Goal: Navigation & Orientation: Find specific page/section

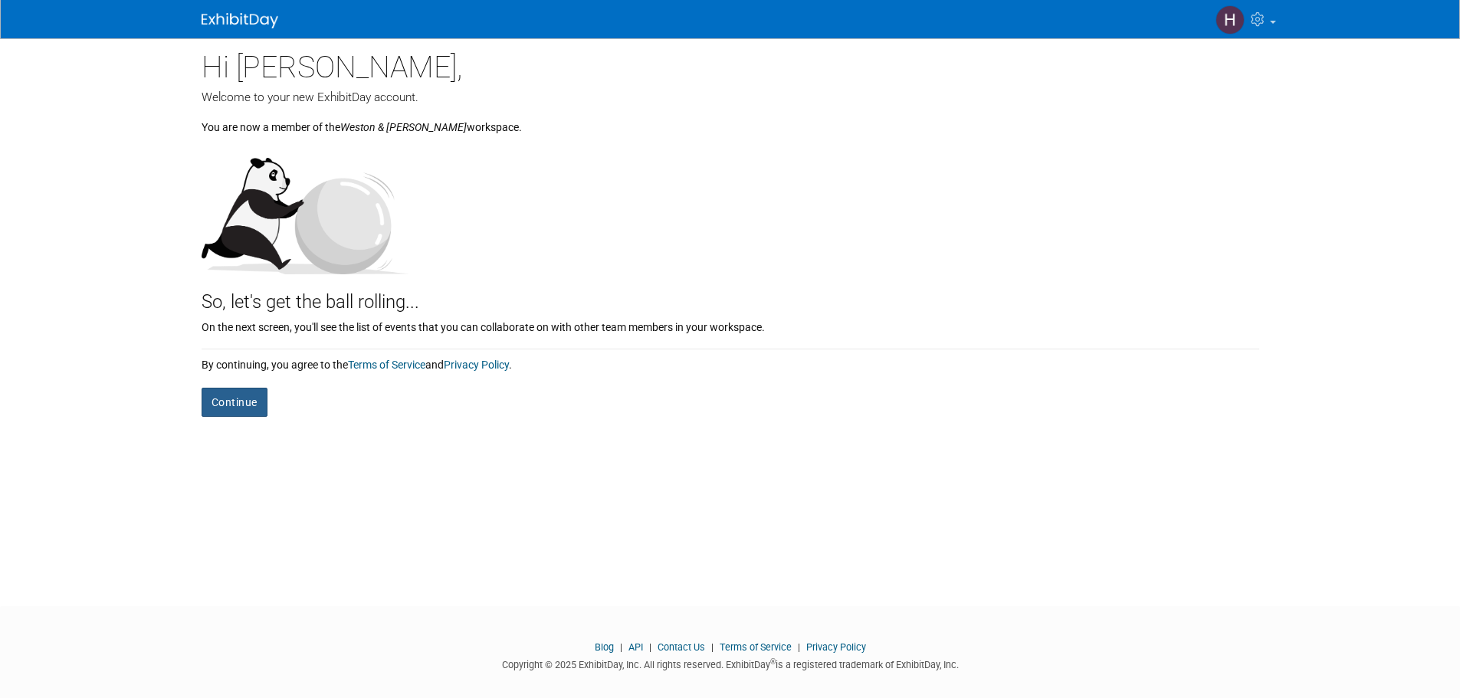
click at [245, 404] on button "Continue" at bounding box center [235, 402] width 66 height 29
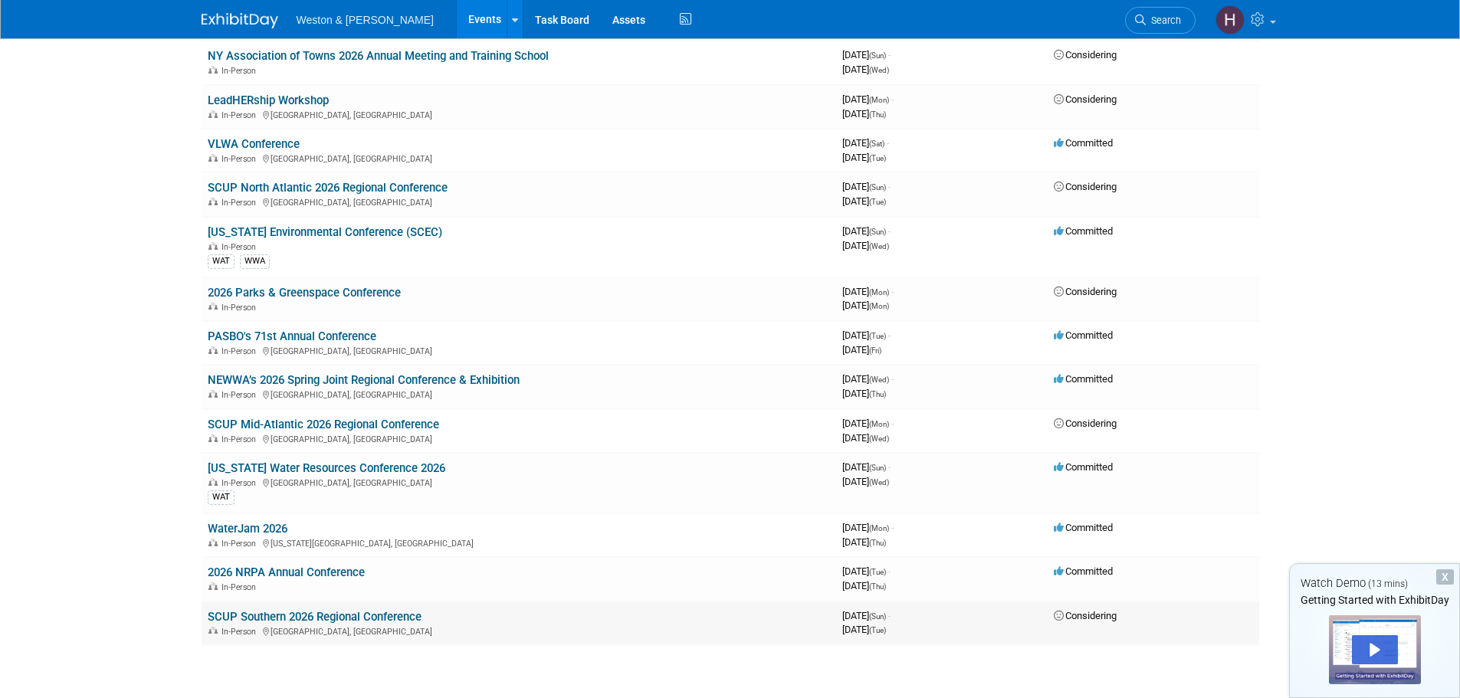
scroll to position [2557, 0]
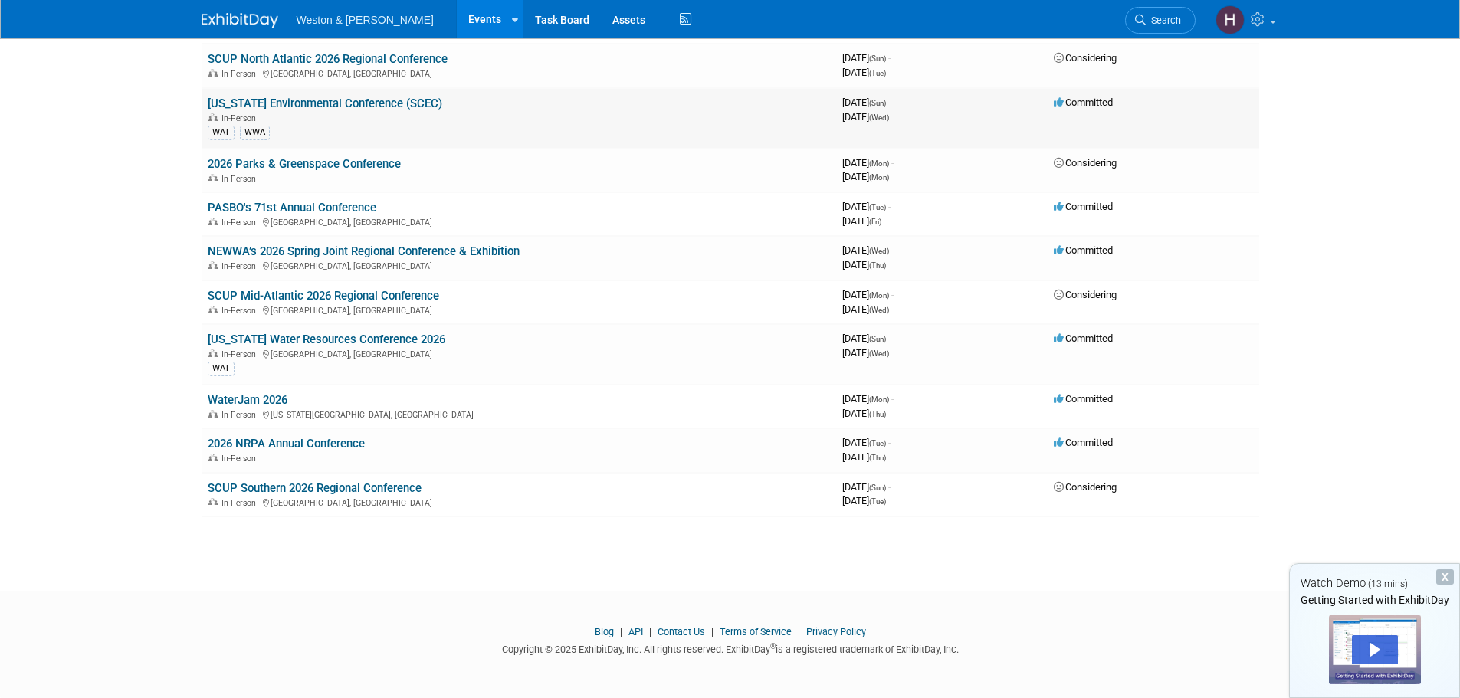
click at [429, 100] on link "[US_STATE] Environmental Conference (SCEC)" at bounding box center [325, 104] width 235 height 14
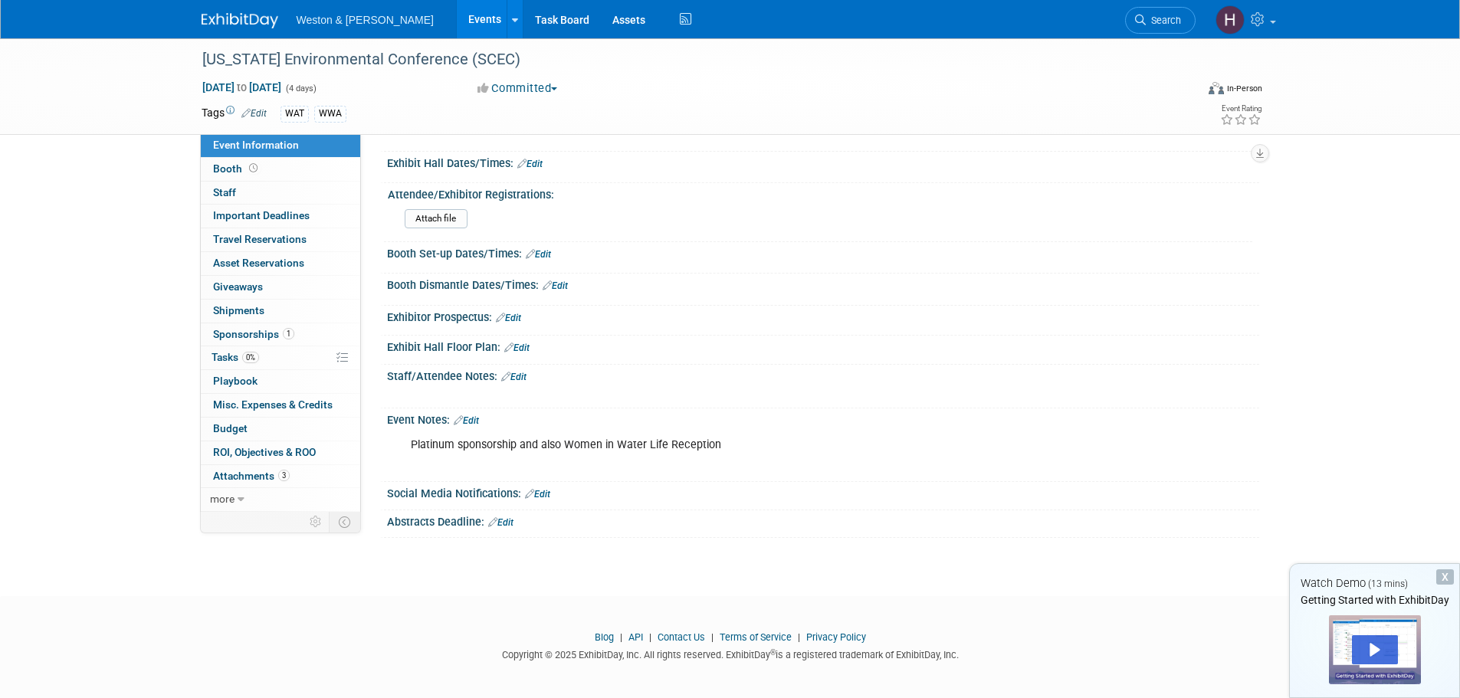
scroll to position [153, 0]
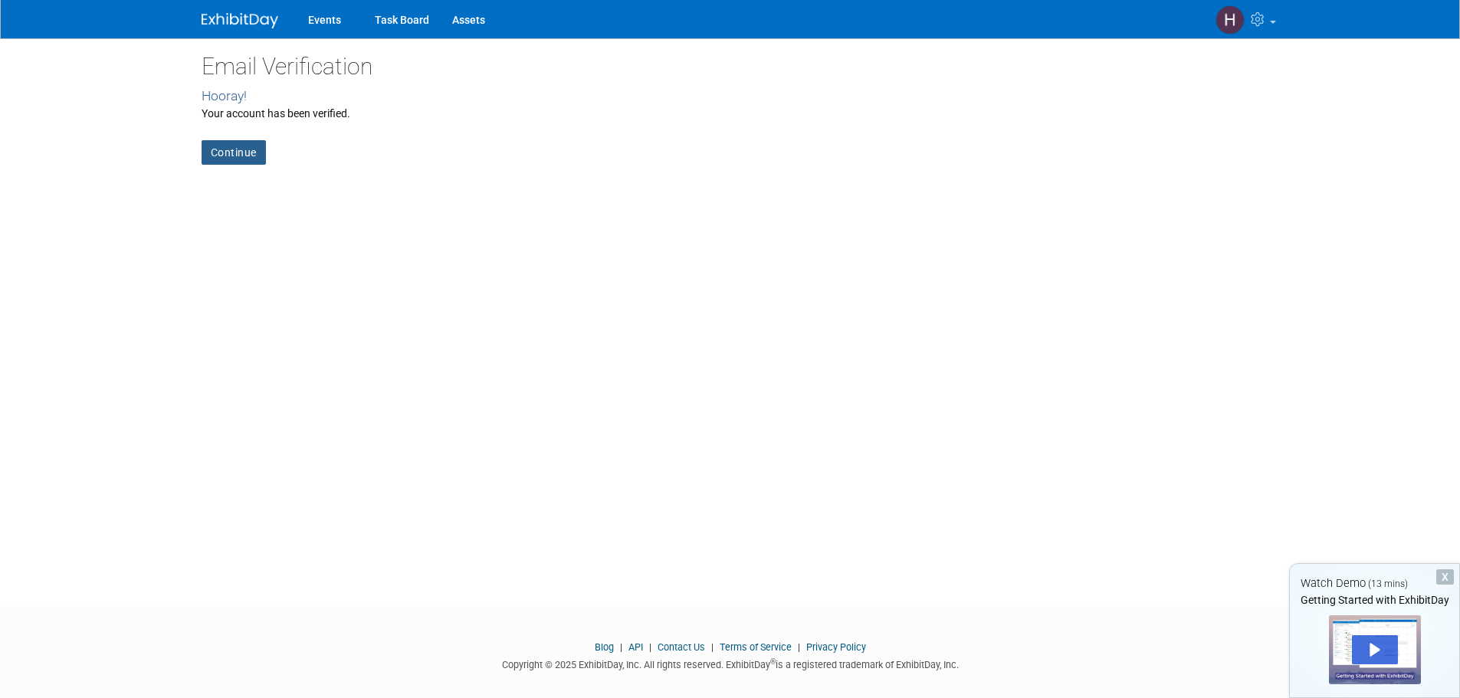
click at [231, 151] on link "Continue" at bounding box center [234, 152] width 64 height 25
